Goal: Task Accomplishment & Management: Manage account settings

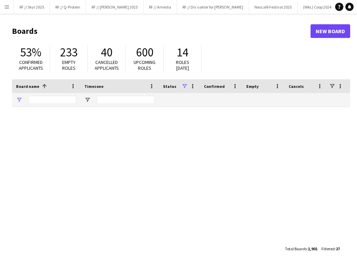
type input "****"
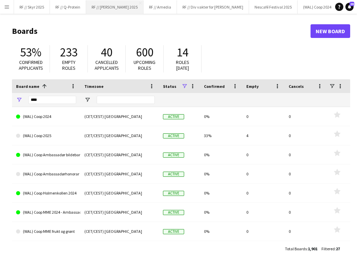
click at [118, 10] on button "RF // [PERSON_NAME] 2025 Close" at bounding box center [114, 6] width 57 height 13
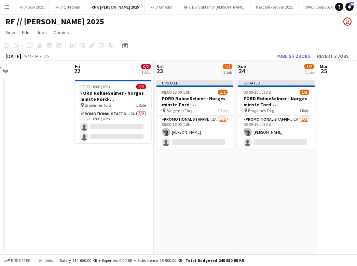
scroll to position [0, 274]
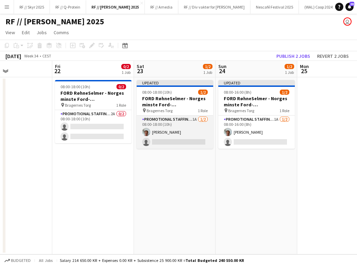
click at [170, 131] on app-card-role "Promotional Staffing (Brand Ambassadors) 1A [DATE] 08:00-18:00 (10h) [PERSON_NA…" at bounding box center [175, 132] width 77 height 33
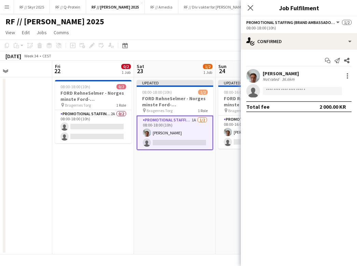
click at [253, 72] on app-user-avatar at bounding box center [253, 76] width 14 height 14
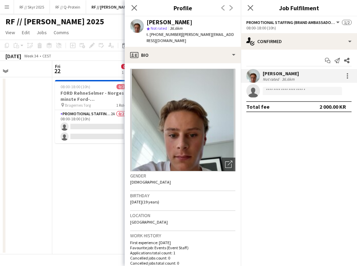
drag, startPoint x: 202, startPoint y: 25, endPoint x: 146, endPoint y: 23, distance: 56.1
click at [146, 23] on div "[PERSON_NAME] star Not rated 36.6km t. [PHONE_NUMBER] | [PERSON_NAME][EMAIL_ADD…" at bounding box center [183, 31] width 116 height 30
copy div "[PERSON_NAME]"
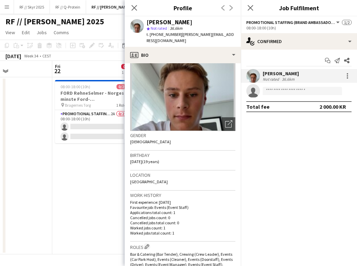
scroll to position [46, 0]
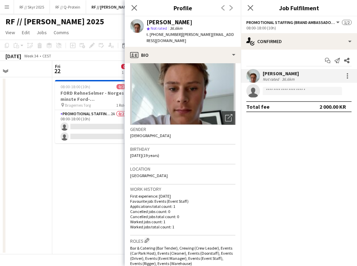
click at [118, 154] on app-date-cell "08:00-18:00 (10h) 0/2 FORD RøhneSelmer - Norges minste Ford-forhandlerkontor pi…" at bounding box center [93, 165] width 82 height 177
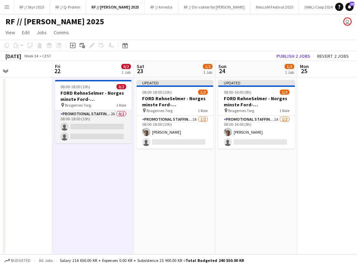
click at [103, 127] on app-card-role "Promotional Staffing (Brand Ambassadors) 2A 0/2 08:00-18:00 (10h) single-neutra…" at bounding box center [93, 126] width 77 height 33
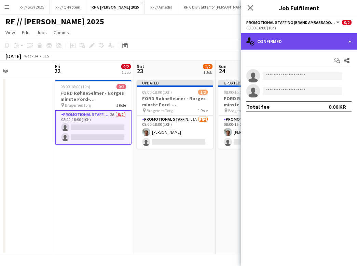
click at [289, 38] on div "single-neutral-actions-check-2 Confirmed" at bounding box center [299, 41] width 116 height 16
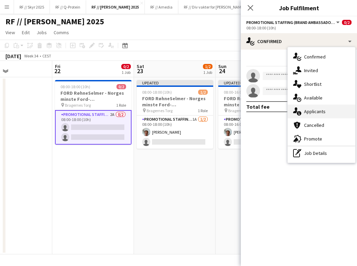
click at [309, 112] on div "single-neutral-actions-information Applicants" at bounding box center [322, 112] width 68 height 14
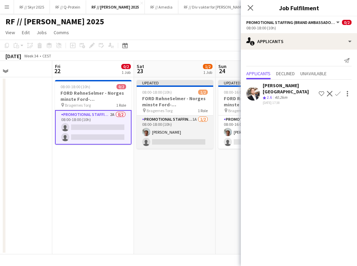
click at [162, 142] on app-card-role "Promotional Staffing (Brand Ambassadors) 1A [DATE] 08:00-18:00 (10h) [PERSON_NA…" at bounding box center [175, 132] width 77 height 33
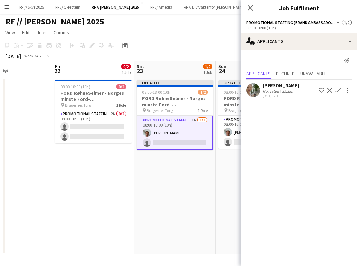
click at [147, 131] on app-user-avatar at bounding box center [147, 133] width 8 height 8
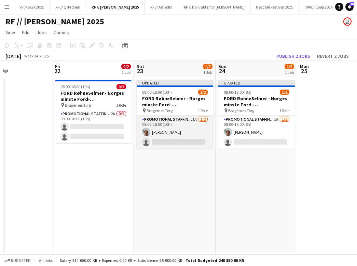
click at [137, 125] on app-card-role "Promotional Staffing (Brand Ambassadors) 1A [DATE] 08:00-18:00 (10h) [PERSON_NA…" at bounding box center [175, 132] width 77 height 33
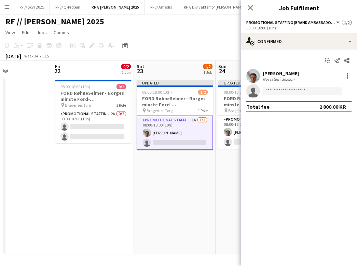
click at [192, 197] on app-date-cell "Updated 08:00-18:00 (10h) 1/2 FORD RøhneSelmer - Norges minste Ford-forhandlerk…" at bounding box center [175, 165] width 82 height 177
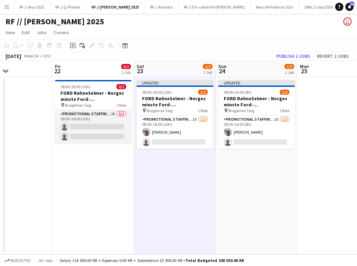
click at [113, 135] on app-card-role "Promotional Staffing (Brand Ambassadors) 2A 0/2 08:00-18:00 (10h) single-neutra…" at bounding box center [93, 126] width 77 height 33
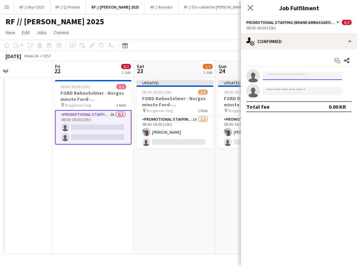
click at [274, 75] on input at bounding box center [302, 76] width 79 height 8
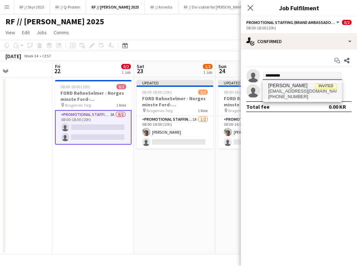
type input "*********"
drag, startPoint x: 284, startPoint y: 88, endPoint x: 304, endPoint y: 96, distance: 21.3
click at [304, 96] on span "[PHONE_NUMBER]" at bounding box center [302, 96] width 68 height 5
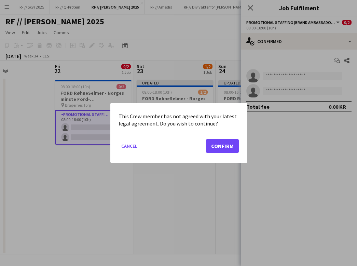
click at [218, 147] on button "Confirm" at bounding box center [222, 146] width 33 height 14
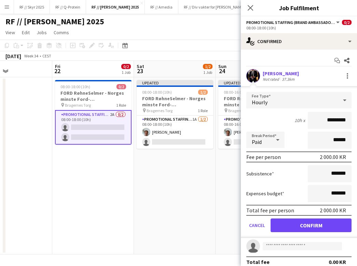
click at [253, 75] on app-user-avatar at bounding box center [253, 76] width 14 height 14
click at [248, 72] on app-user-avatar at bounding box center [253, 76] width 14 height 14
click at [279, 73] on div "[PERSON_NAME]" at bounding box center [281, 73] width 36 height 6
click at [257, 72] on app-user-avatar at bounding box center [253, 76] width 14 height 14
click at [171, 152] on app-date-cell "Updated 08:00-18:00 (10h) 1/2 FORD RøhneSelmer - Norges minste Ford-forhandlerk…" at bounding box center [175, 165] width 82 height 177
